Goal: Task Accomplishment & Management: Manage account settings

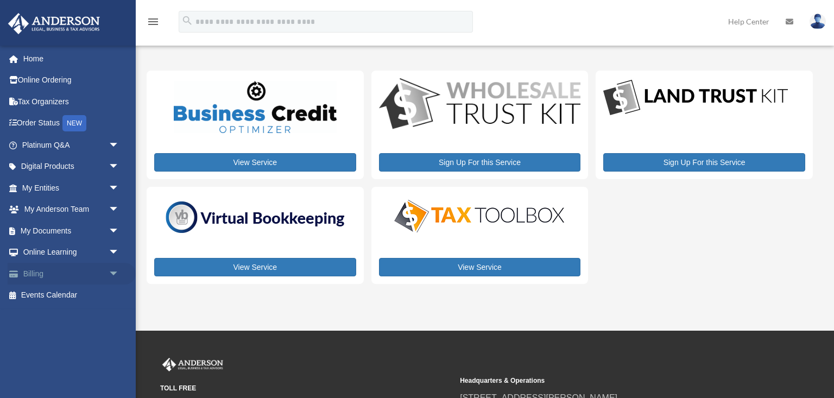
click at [112, 271] on span "arrow_drop_down" at bounding box center [120, 274] width 22 height 22
click at [79, 331] on link "Manage Payments" at bounding box center [75, 339] width 120 height 22
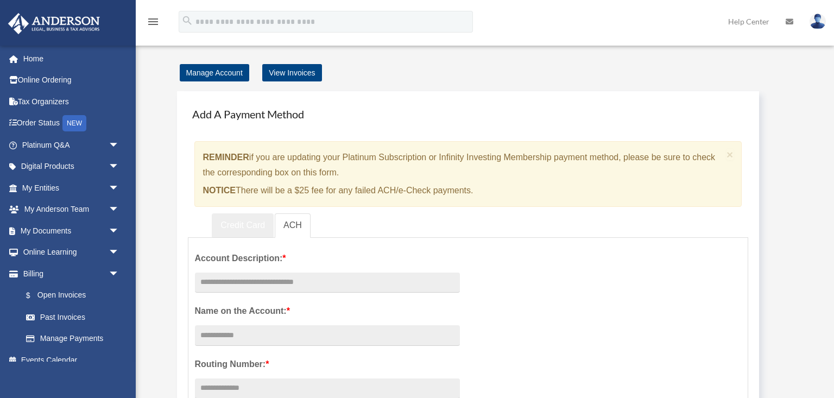
click at [232, 224] on link "Credit Card" at bounding box center [243, 225] width 62 height 24
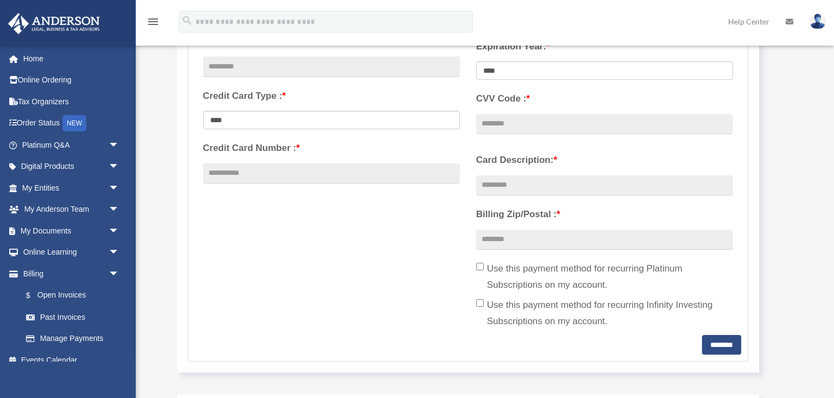
scroll to position [307, 0]
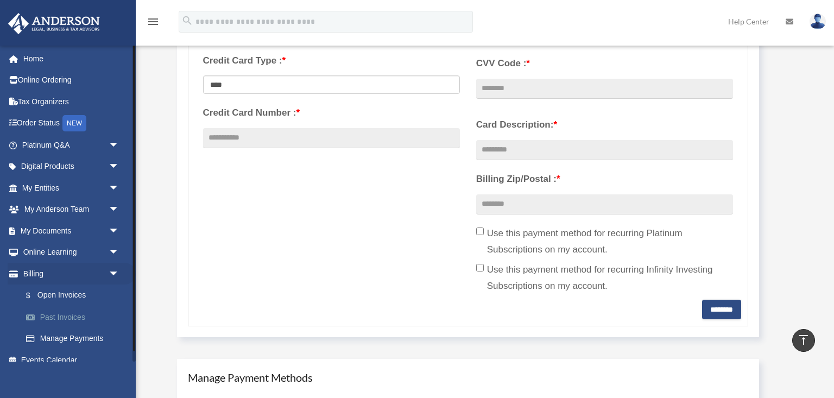
click at [75, 319] on link "Past Invoices" at bounding box center [75, 317] width 120 height 22
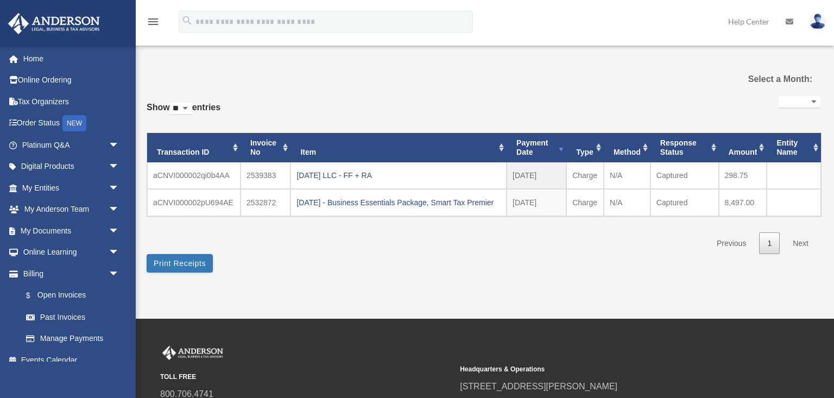
select select
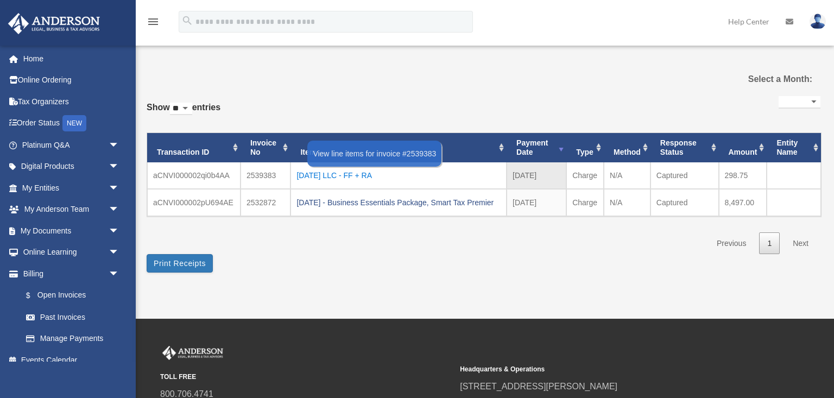
click at [351, 174] on div "2025.08.04 LLC - FF + RA" at bounding box center [398, 175] width 204 height 15
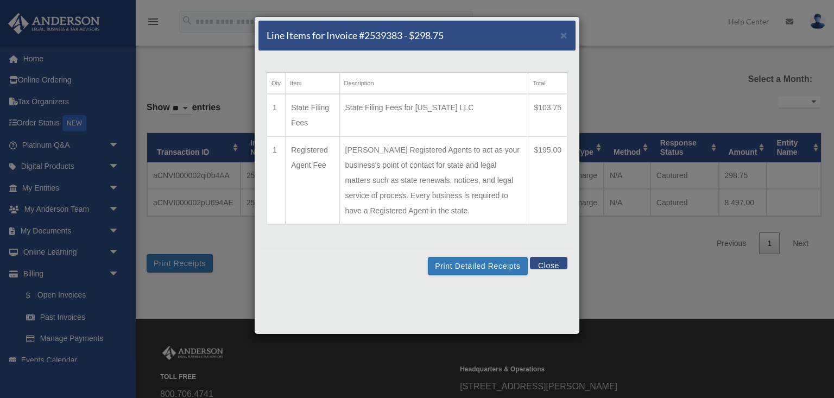
click at [548, 264] on button "Close" at bounding box center [548, 263] width 37 height 12
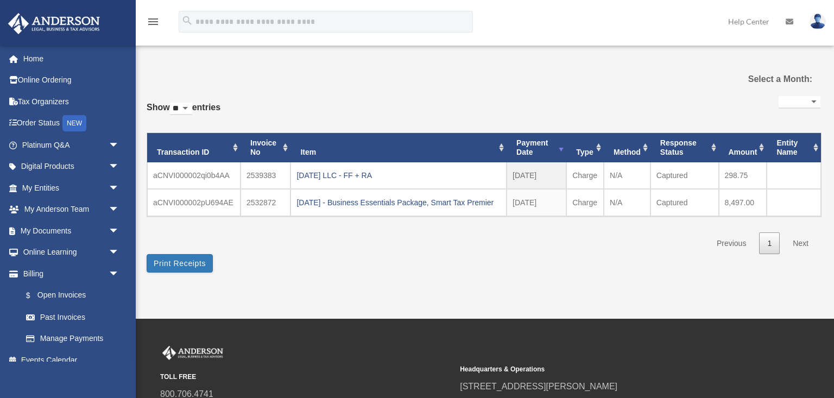
click at [419, 272] on div "**********" at bounding box center [484, 168] width 674 height 207
click at [80, 295] on link "$ Open Invoices" at bounding box center [75, 295] width 120 height 22
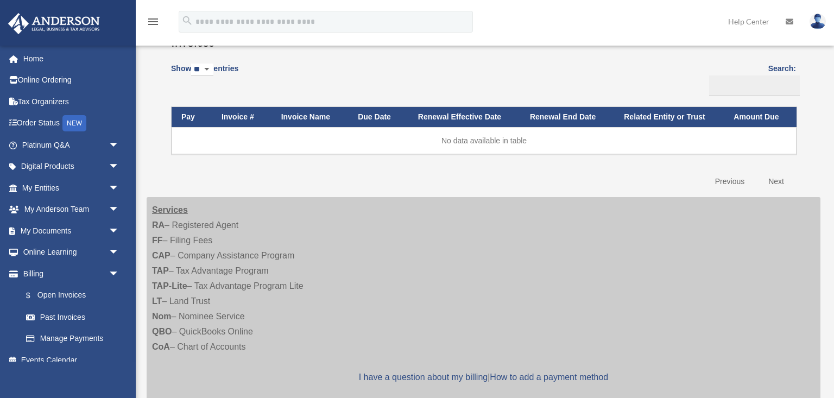
scroll to position [169, 0]
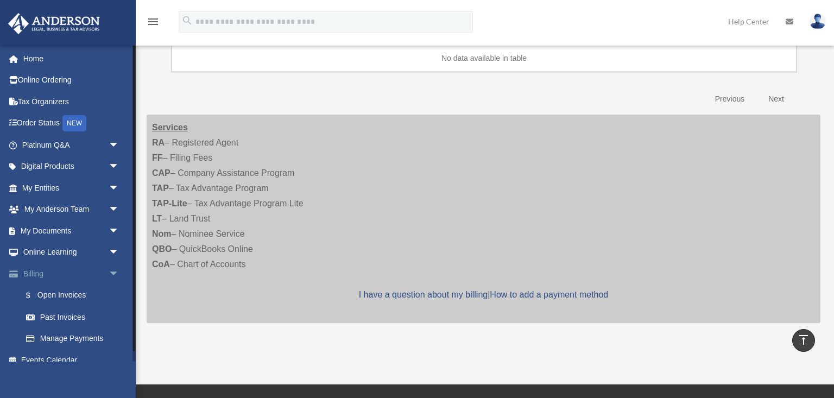
click at [112, 274] on span "arrow_drop_down" at bounding box center [120, 274] width 22 height 22
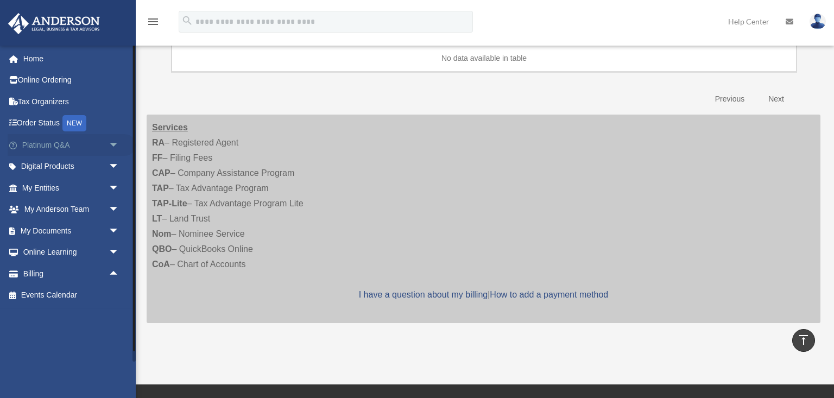
click at [104, 147] on link "Platinum Q&A arrow_drop_down" at bounding box center [72, 145] width 128 height 22
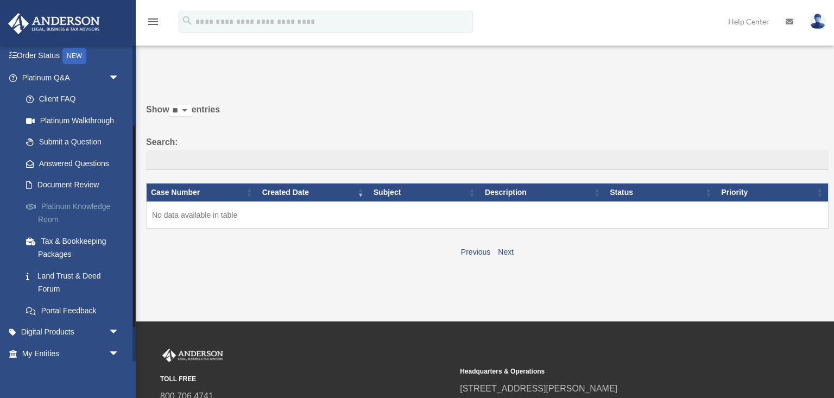
scroll to position [179, 0]
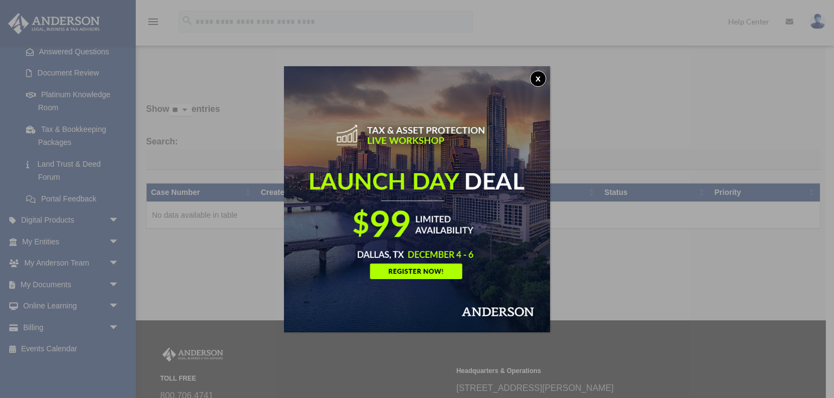
click at [536, 83] on button "x" at bounding box center [538, 79] width 16 height 16
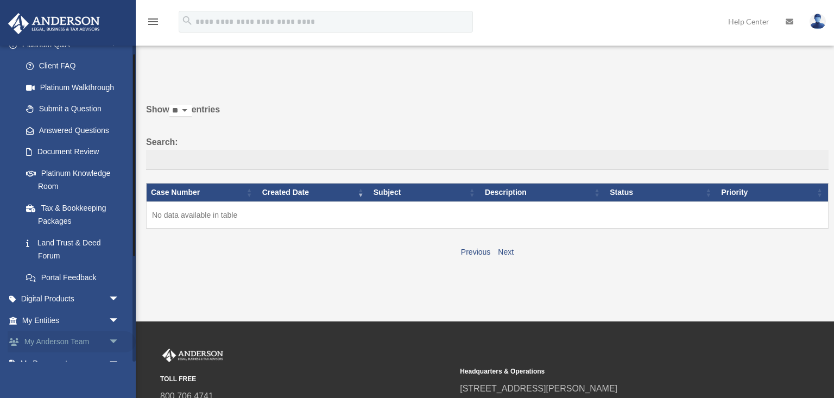
scroll to position [0, 0]
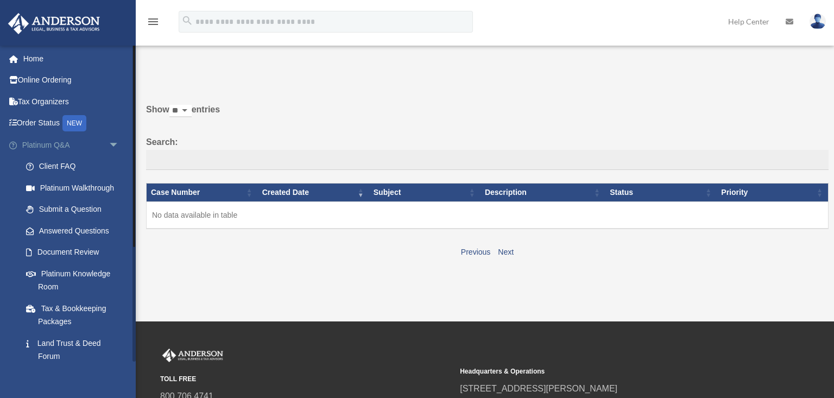
click at [113, 143] on span "arrow_drop_down" at bounding box center [120, 145] width 22 height 22
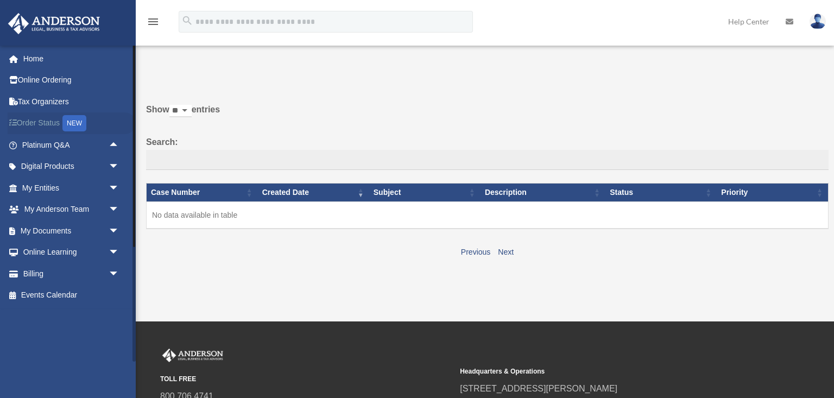
click at [47, 122] on link "Order Status NEW" at bounding box center [72, 123] width 128 height 22
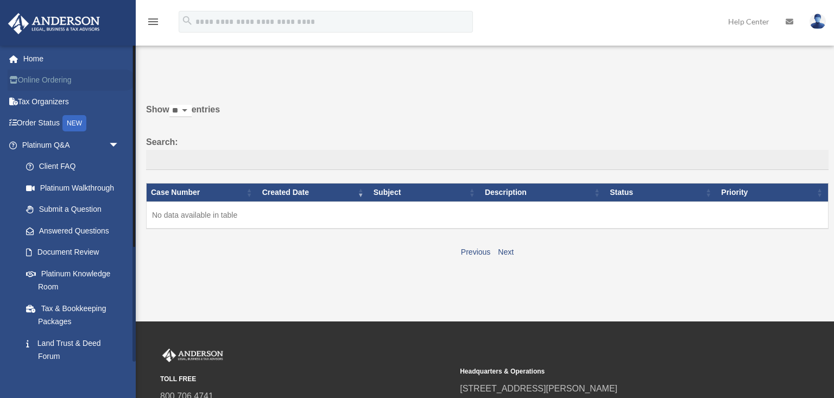
click at [41, 81] on link "Online Ordering" at bounding box center [72, 80] width 128 height 22
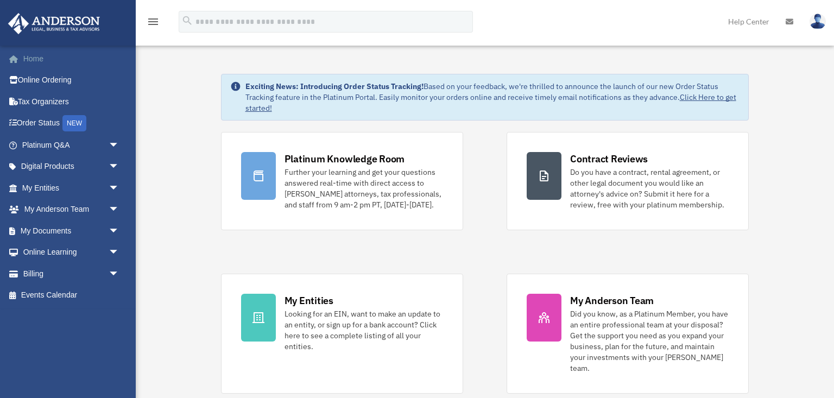
click at [62, 61] on link "Home" at bounding box center [72, 59] width 128 height 22
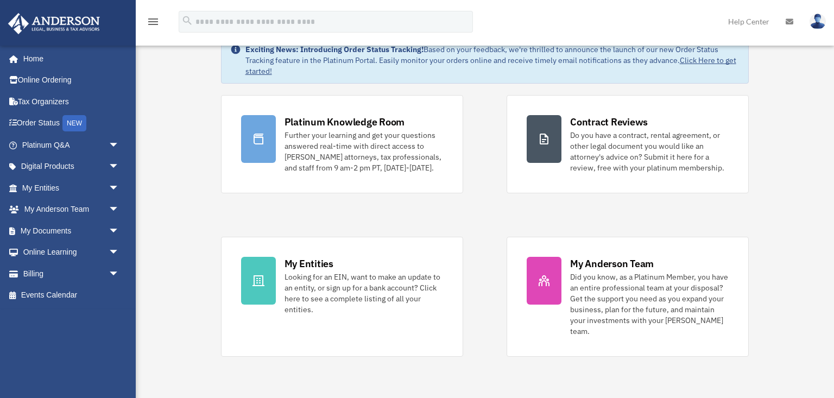
scroll to position [58, 0]
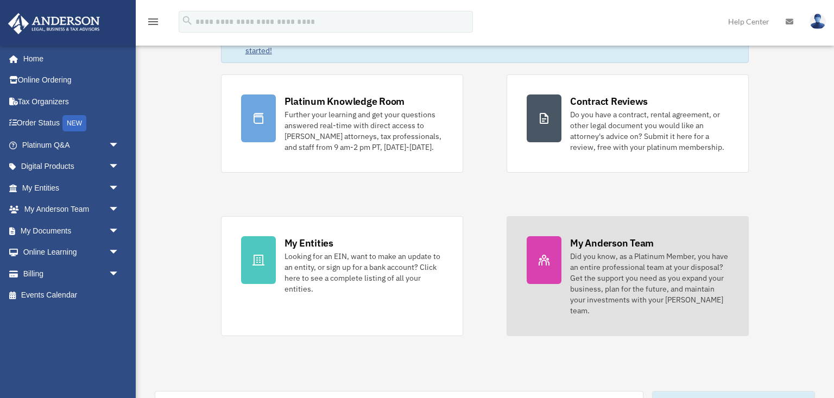
click at [620, 284] on div "Did you know, as a Platinum Member, you have an entire professional team at you…" at bounding box center [649, 283] width 158 height 65
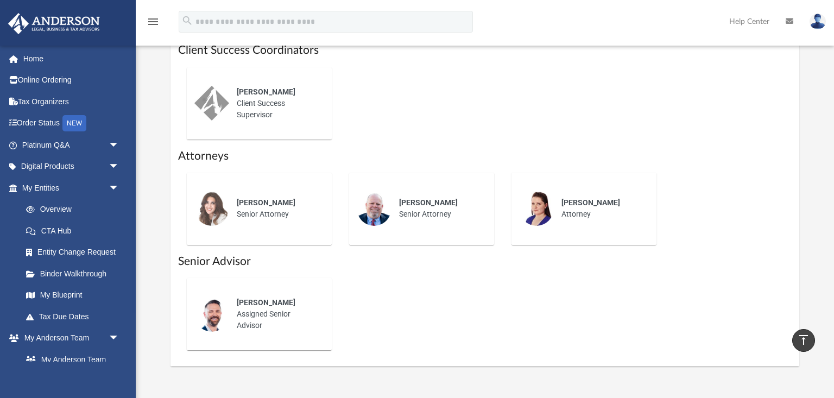
scroll to position [460, 0]
